Goal: Information Seeking & Learning: Understand process/instructions

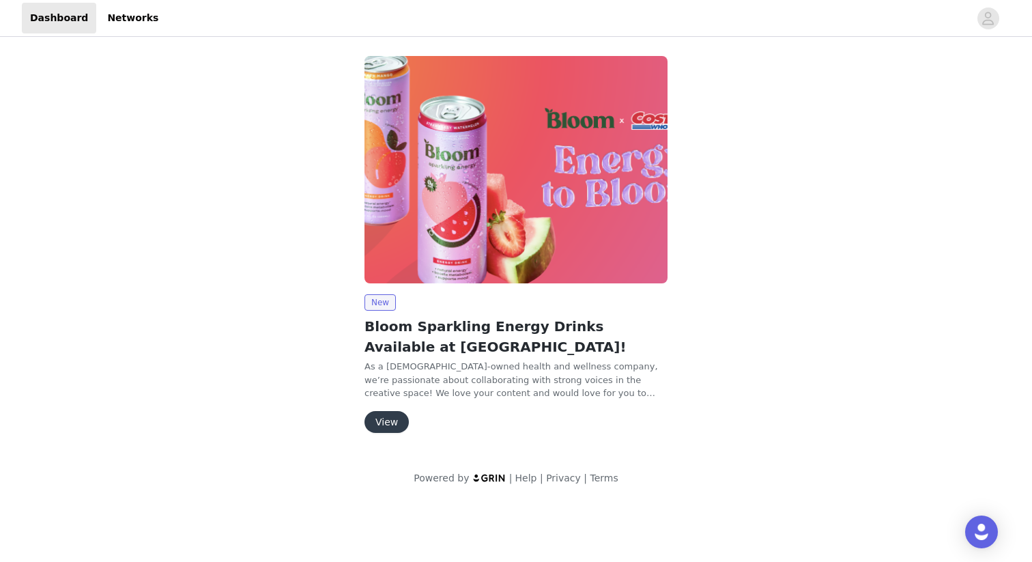
click at [384, 419] on button "View" at bounding box center [386, 422] width 44 height 22
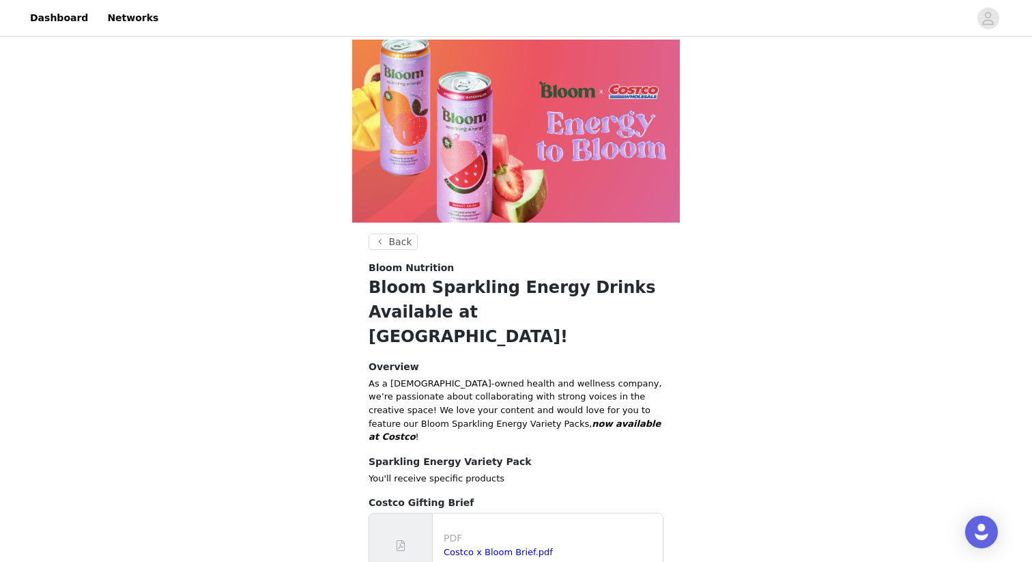
scroll to position [70, 0]
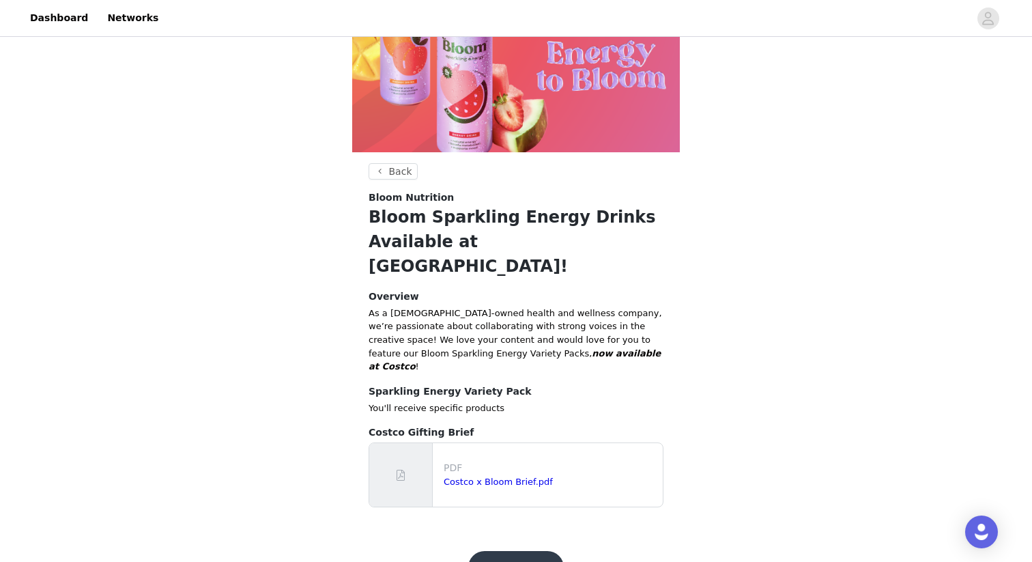
click at [519, 551] on button "Get Started!" at bounding box center [515, 567] width 95 height 33
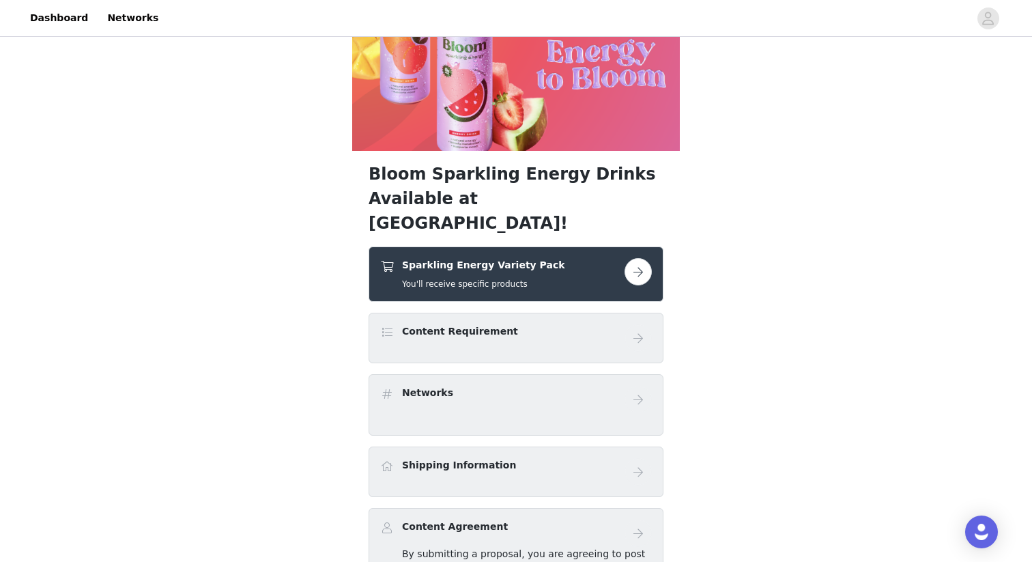
scroll to position [85, 0]
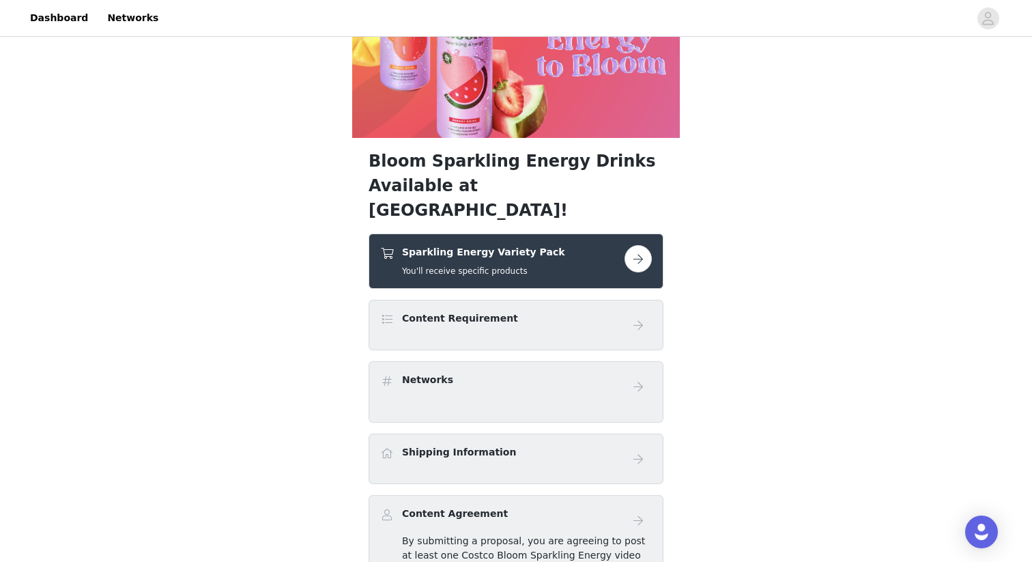
click at [585, 311] on div "Content Requirement" at bounding box center [502, 321] width 244 height 20
click at [563, 245] on div "Sparkling Energy Variety Pack You'll receive specific products" at bounding box center [502, 261] width 244 height 32
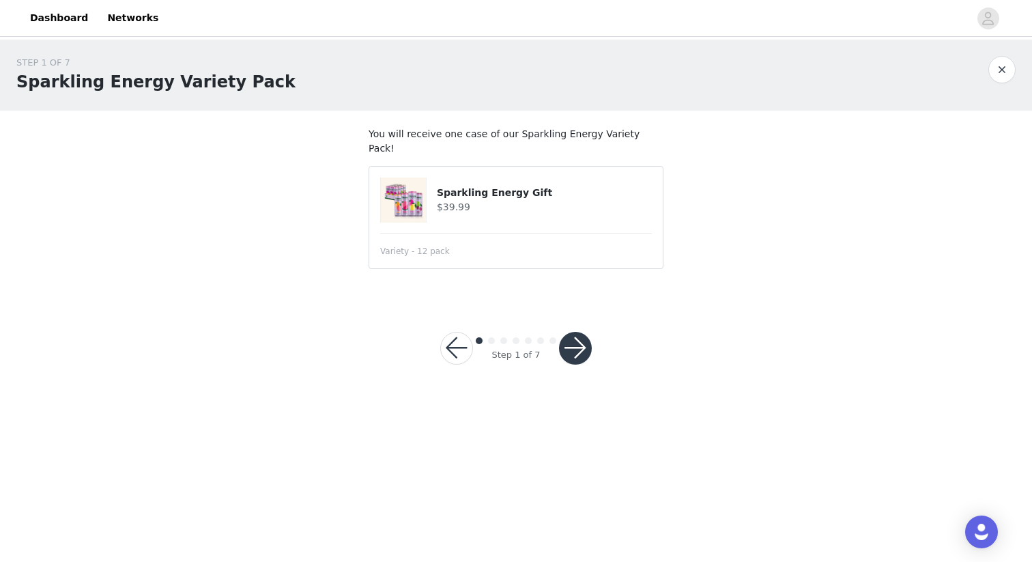
click at [469, 186] on h4 "Sparkling Energy Gift" at bounding box center [544, 193] width 215 height 14
click at [578, 332] on button "button" at bounding box center [575, 348] width 33 height 33
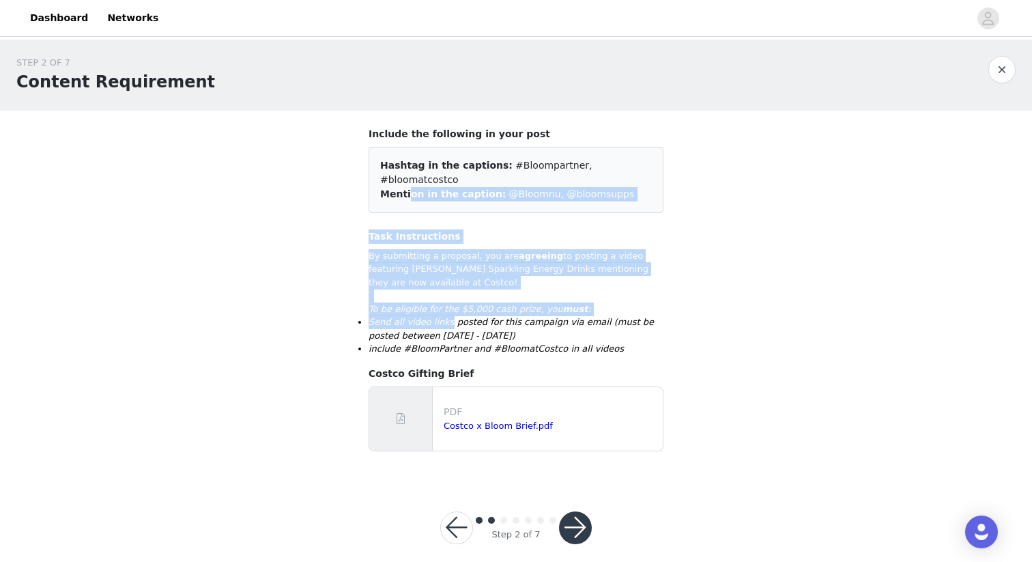
drag, startPoint x: 403, startPoint y: 173, endPoint x: 446, endPoint y: 313, distance: 145.5
click at [446, 313] on div "Include the following in your post Hashtag in the captions: #Bloompartner, #blo…" at bounding box center [515, 289] width 295 height 324
click at [446, 315] on li "Send all video links posted for this campaign via email (must be posted between…" at bounding box center [515, 328] width 295 height 27
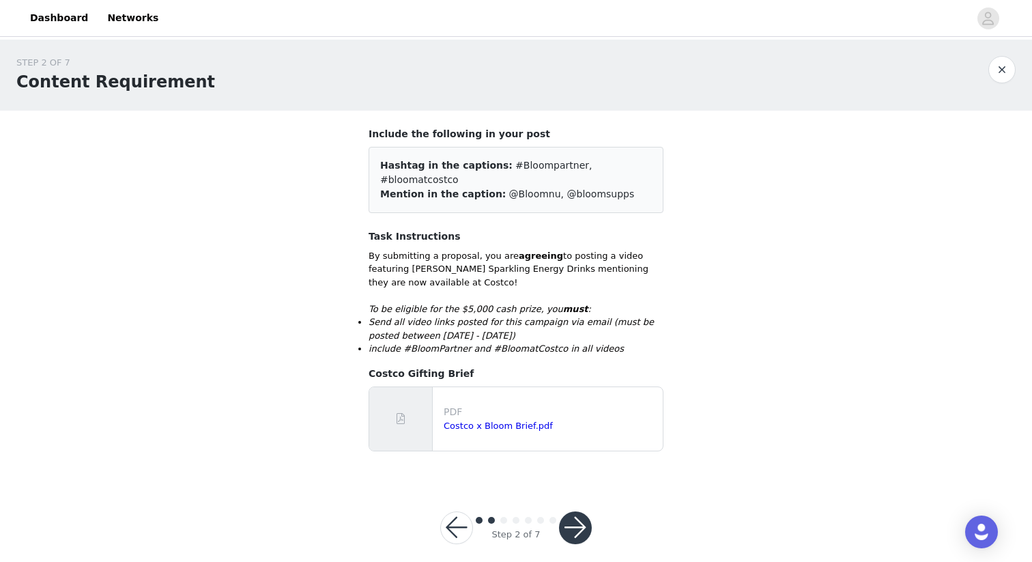
click at [588, 530] on div "Step 2 of 7" at bounding box center [516, 528] width 184 height 66
click at [579, 516] on button "button" at bounding box center [575, 527] width 33 height 33
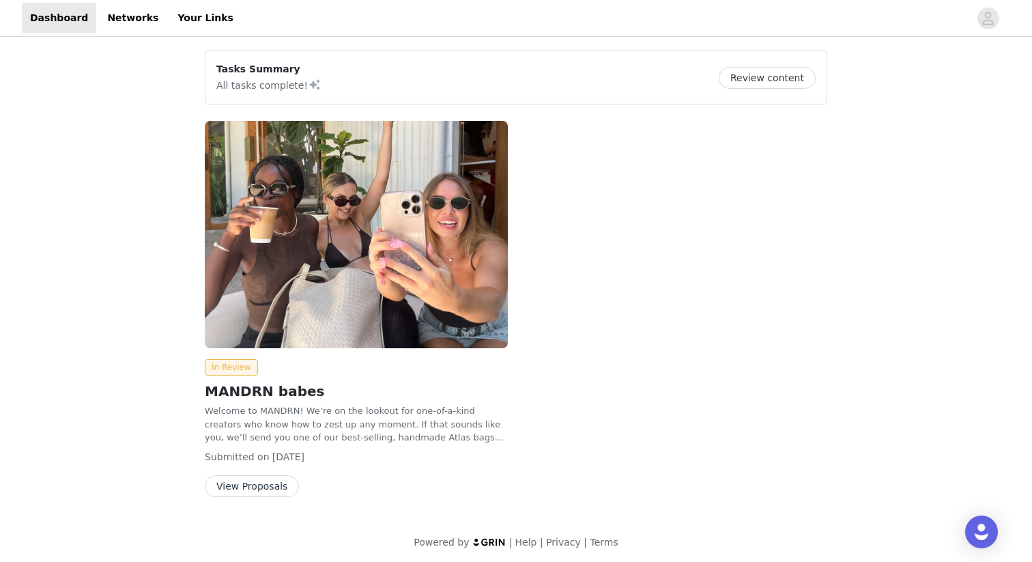
scroll to position [3, 0]
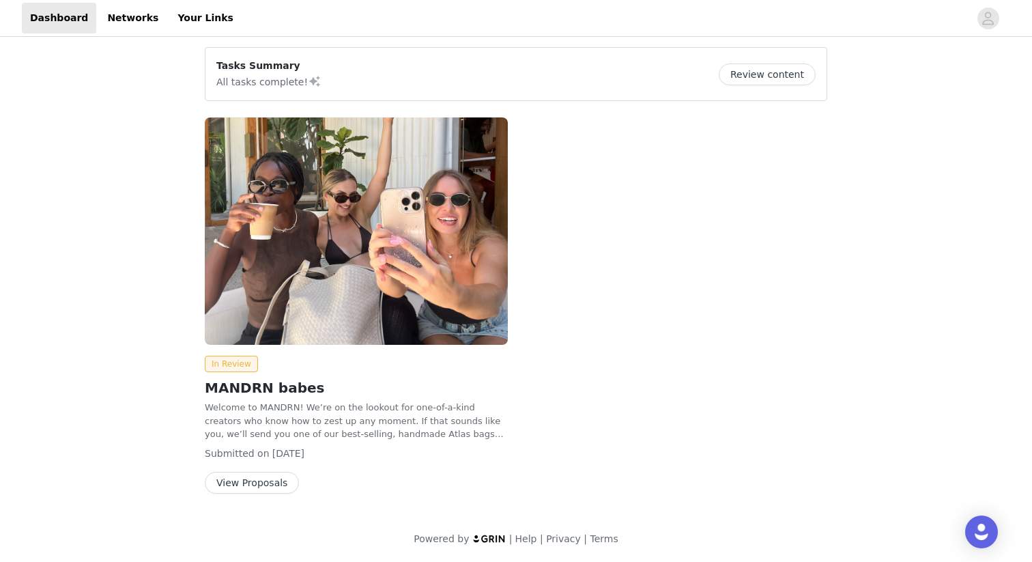
click at [270, 484] on button "View Proposals" at bounding box center [252, 483] width 94 height 22
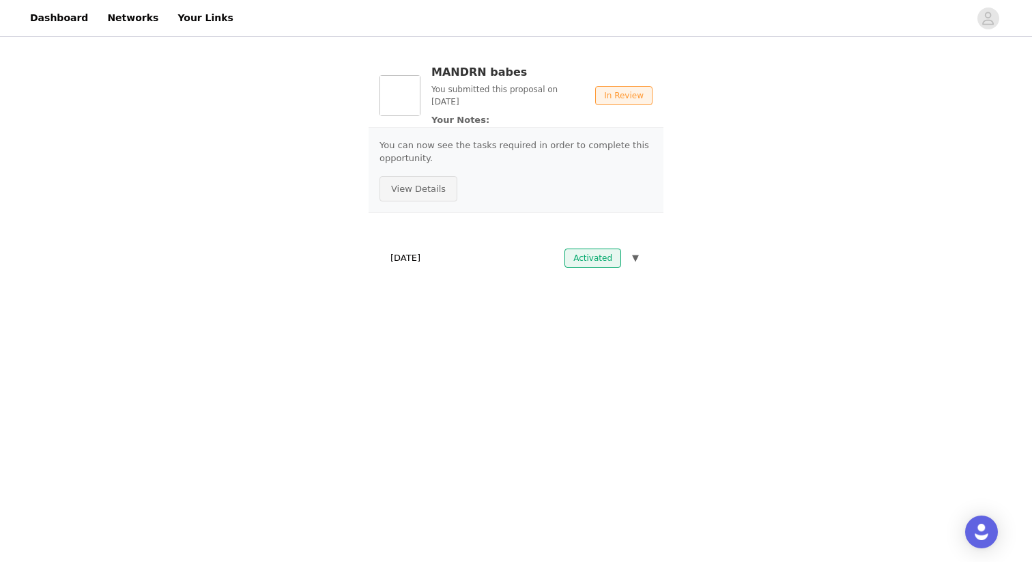
click at [401, 189] on button "View Details" at bounding box center [418, 189] width 78 height 26
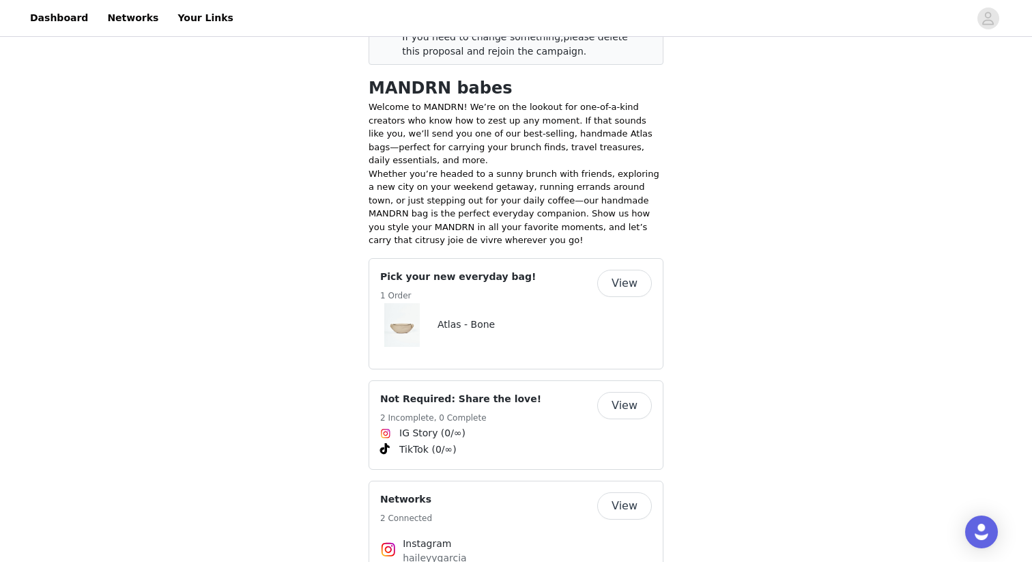
scroll to position [291, 0]
